Goal: Information Seeking & Learning: Learn about a topic

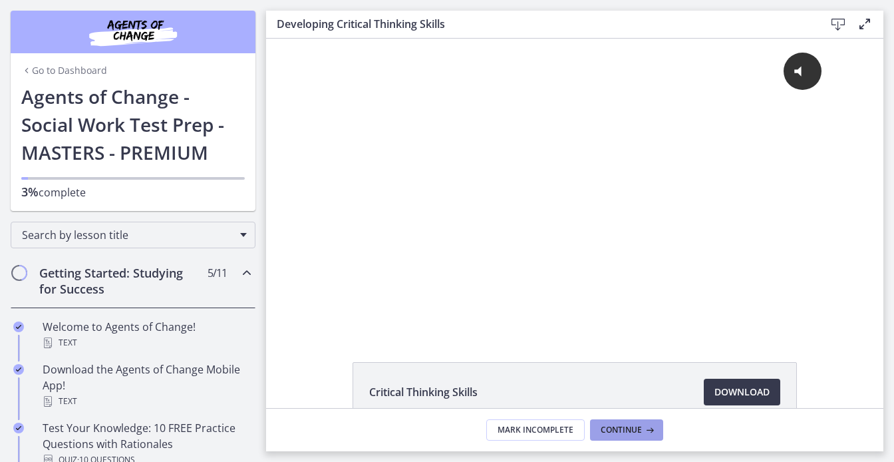
click at [628, 431] on span "Continue" at bounding box center [621, 430] width 41 height 11
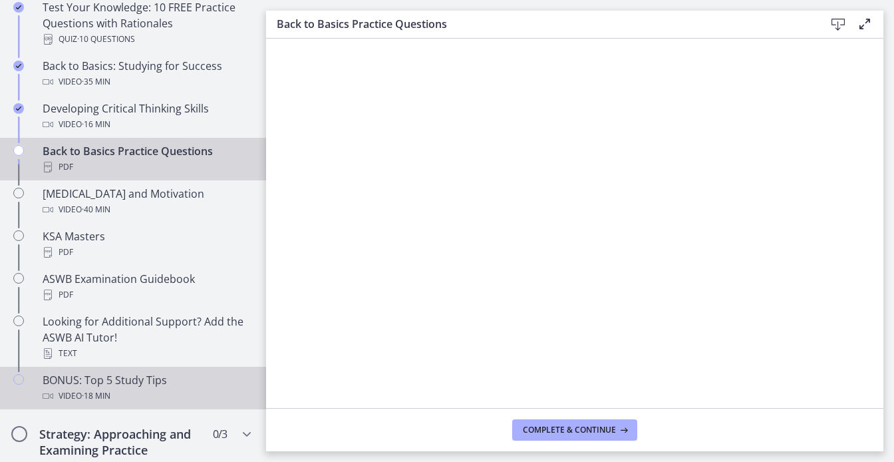
scroll to position [417, 0]
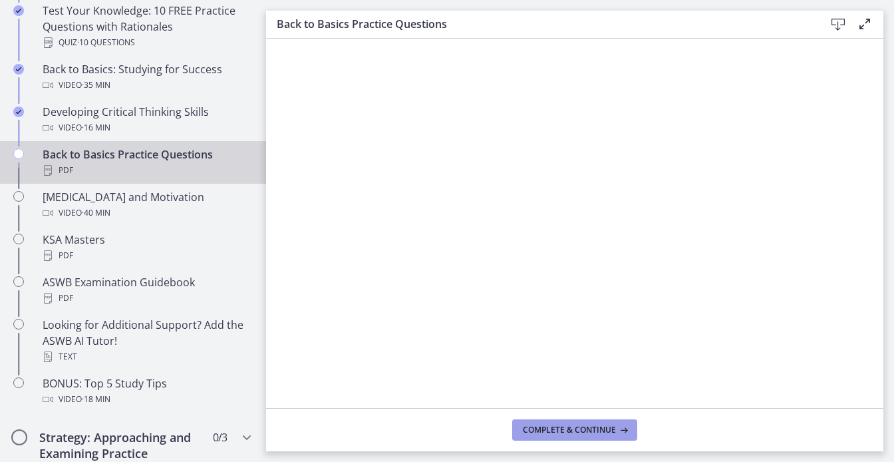
click at [545, 427] on span "Complete & continue" at bounding box center [569, 430] width 93 height 11
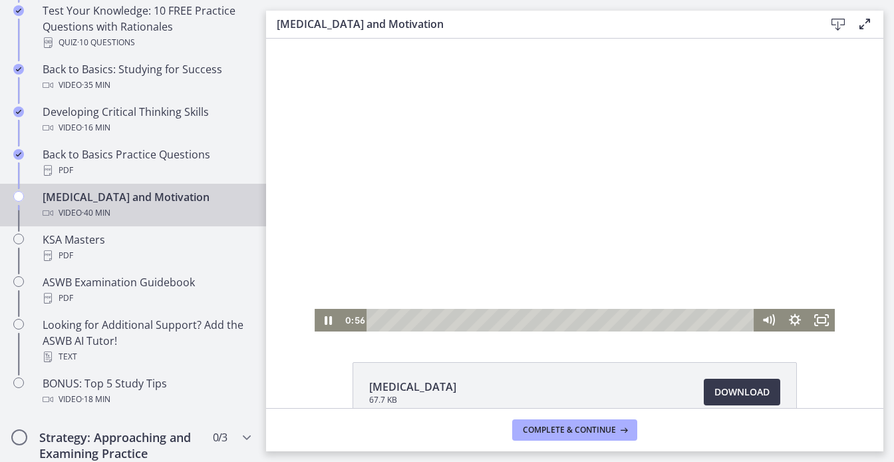
click at [447, 216] on div at bounding box center [575, 185] width 520 height 293
click at [392, 235] on div at bounding box center [575, 185] width 520 height 293
click at [325, 321] on icon "Play Video" at bounding box center [328, 319] width 7 height 9
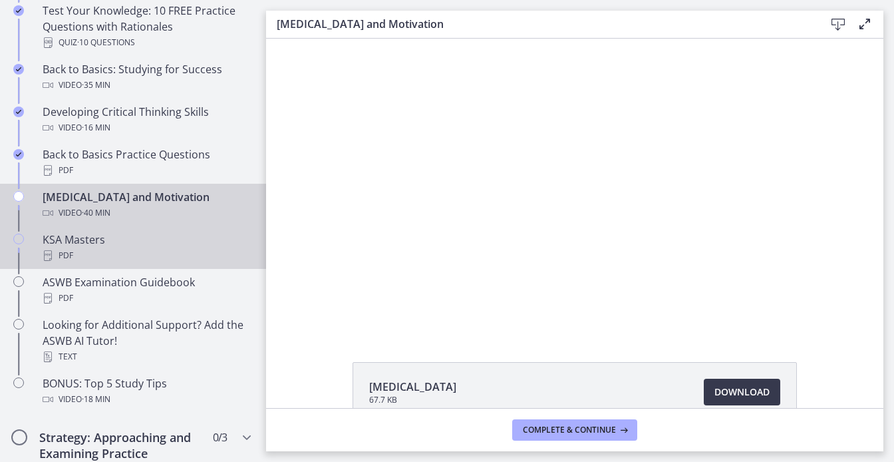
click at [146, 246] on div "KSA Masters PDF" at bounding box center [147, 248] width 208 height 32
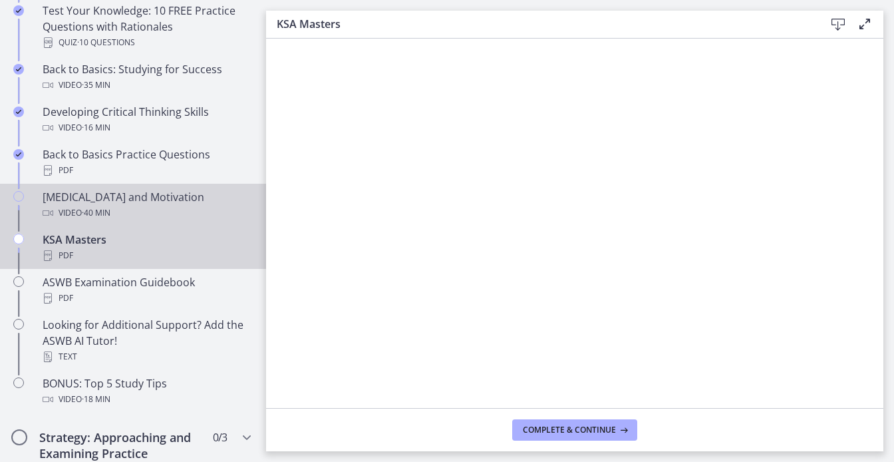
click at [140, 205] on div "Video · 40 min" at bounding box center [147, 213] width 208 height 16
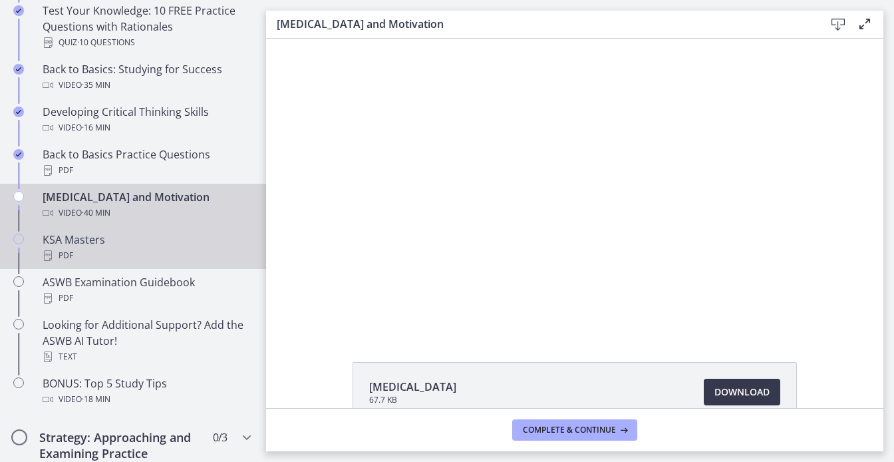
click at [131, 248] on div "PDF" at bounding box center [147, 256] width 208 height 16
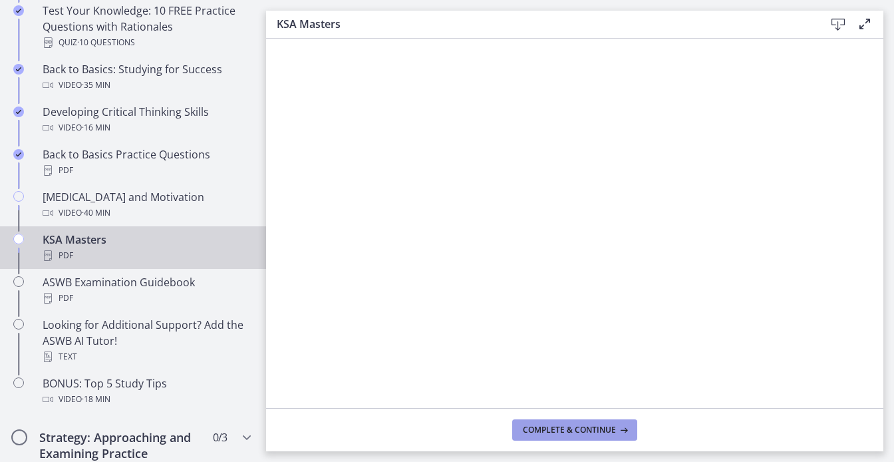
click at [572, 434] on span "Complete & continue" at bounding box center [569, 430] width 93 height 11
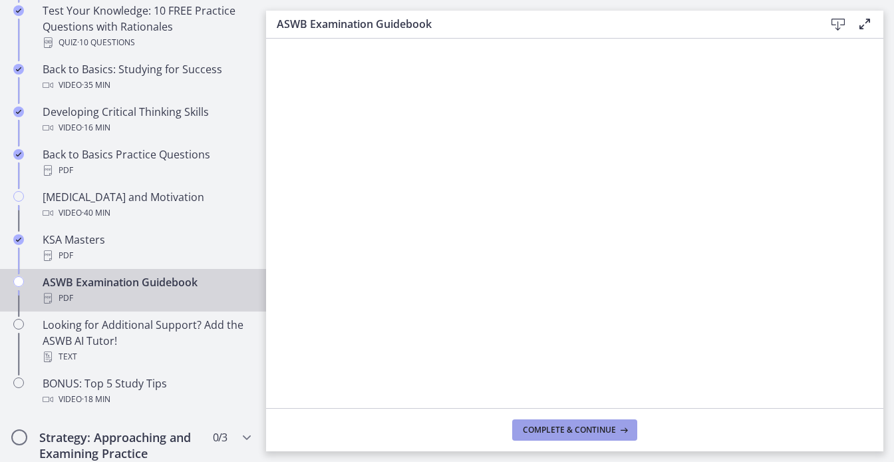
click at [564, 432] on span "Complete & continue" at bounding box center [569, 430] width 93 height 11
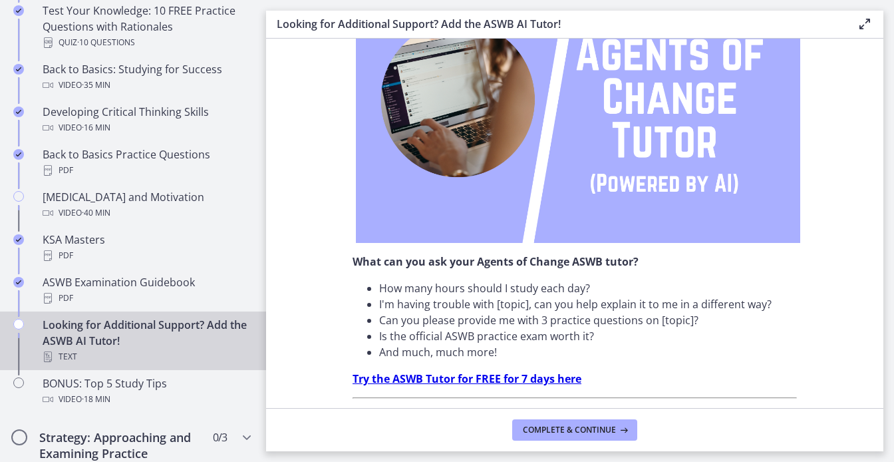
scroll to position [211, 0]
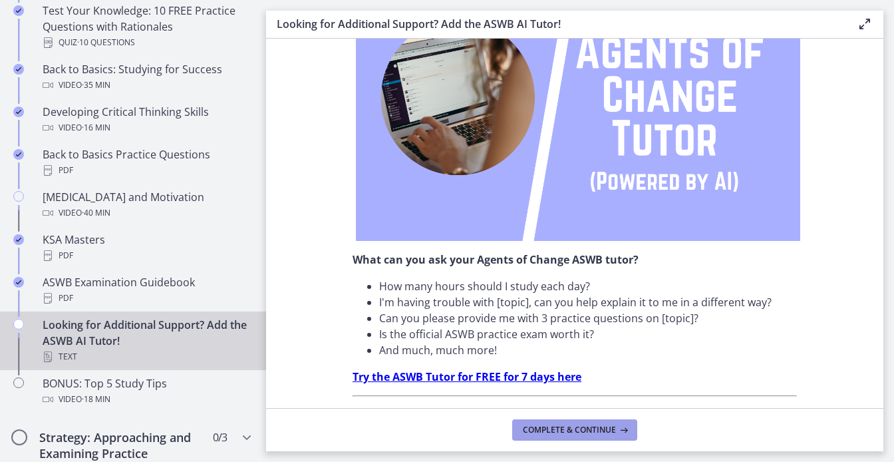
click at [555, 433] on span "Complete & continue" at bounding box center [569, 430] width 93 height 11
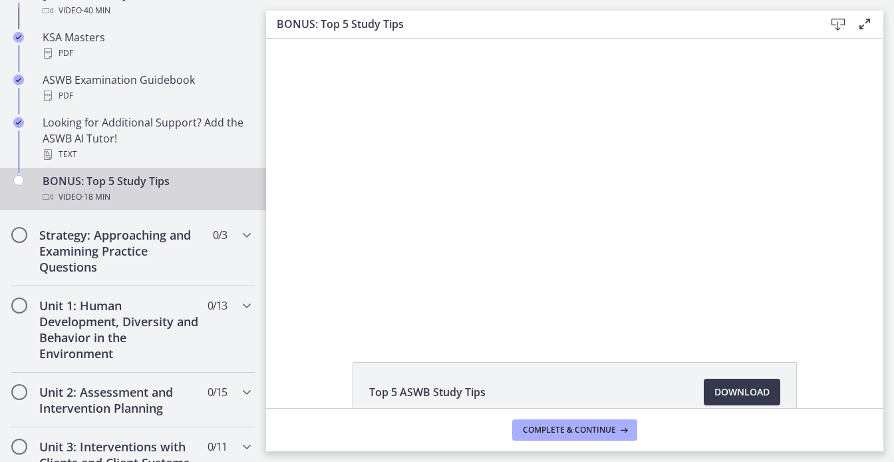
scroll to position [620, 0]
click at [151, 245] on h2 "Strategy: Approaching and Examining Practice Questions" at bounding box center [120, 250] width 162 height 48
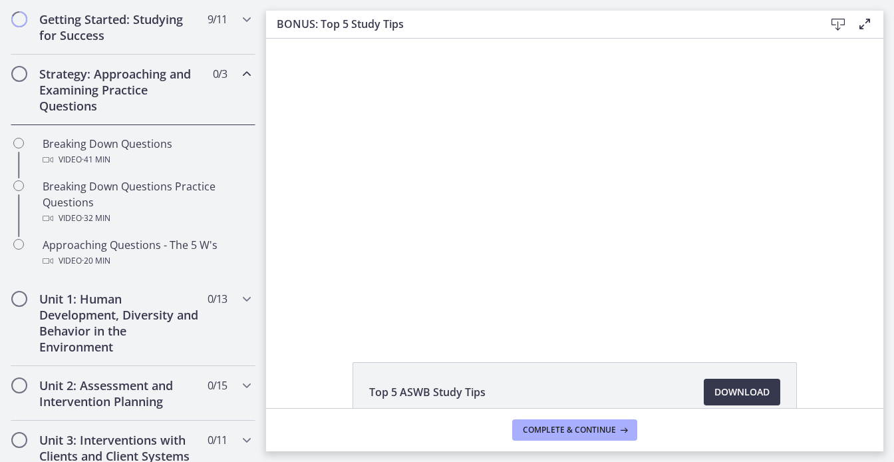
scroll to position [257, 0]
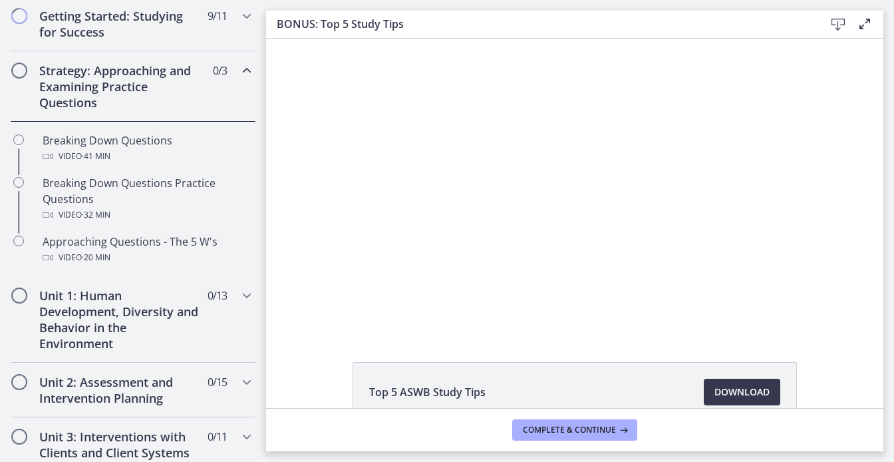
click at [184, 83] on h2 "Strategy: Approaching and Examining Practice Questions" at bounding box center [120, 87] width 162 height 48
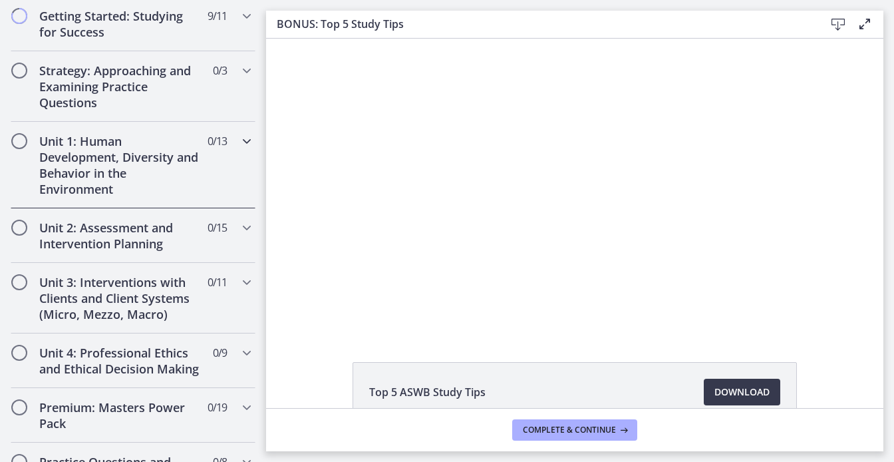
click at [176, 156] on h2 "Unit 1: Human Development, Diversity and Behavior in the Environment" at bounding box center [120, 165] width 162 height 64
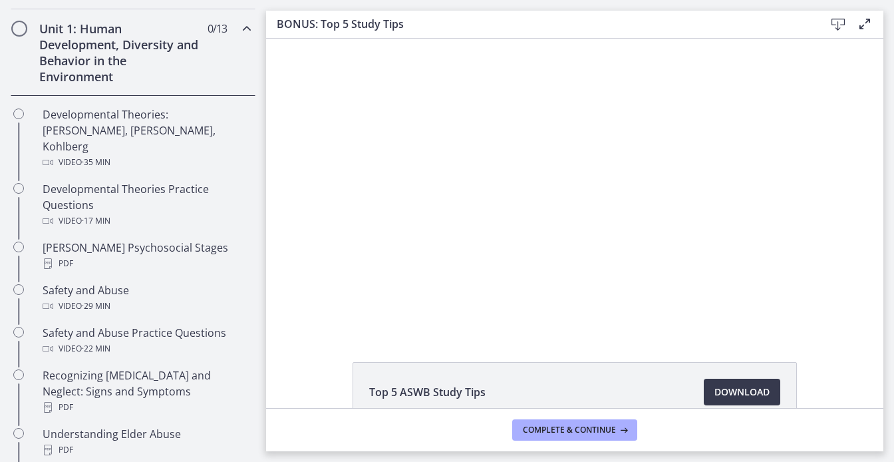
scroll to position [409, 0]
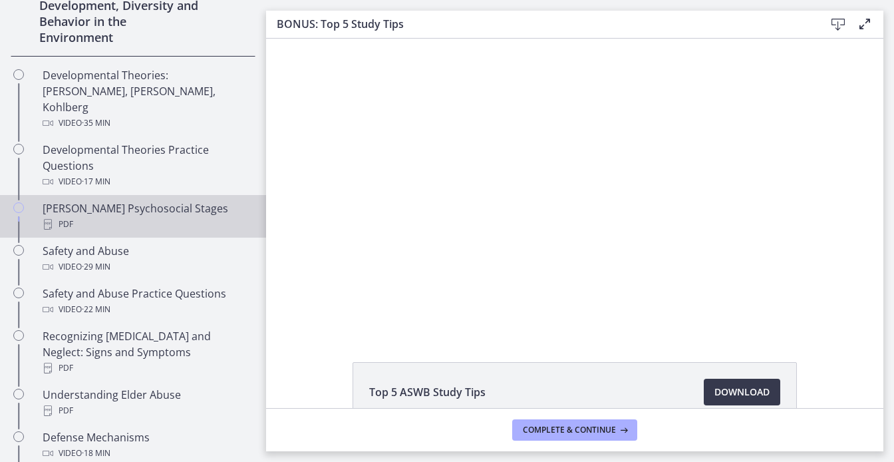
click at [158, 200] on div "[PERSON_NAME] Psychosocial Stages PDF" at bounding box center [147, 216] width 208 height 32
